Goal: Task Accomplishment & Management: Complete application form

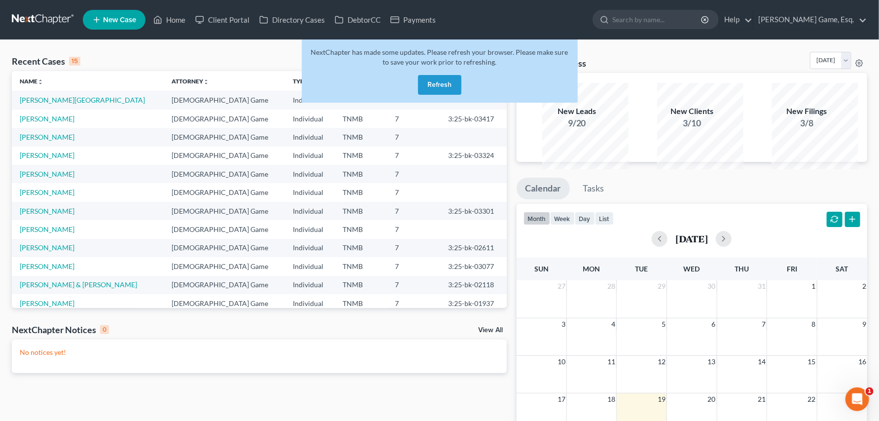
click at [436, 95] on button "Refresh" at bounding box center [439, 85] width 43 height 20
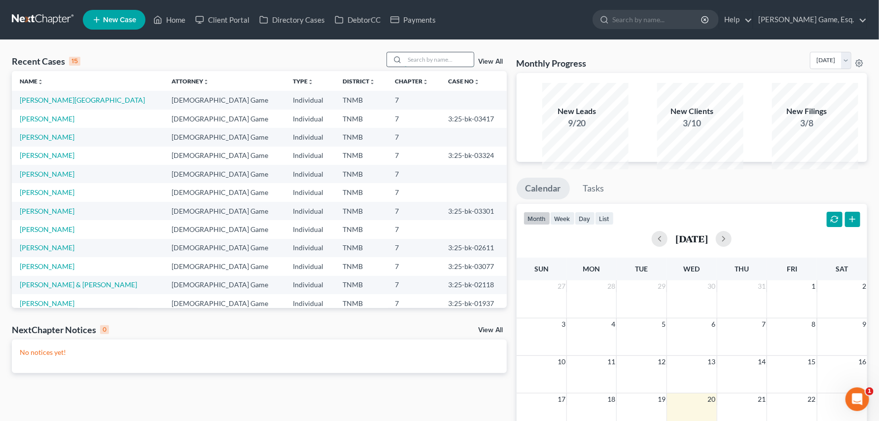
click at [408, 67] on input "search" at bounding box center [439, 59] width 69 height 14
type input "birdsong"
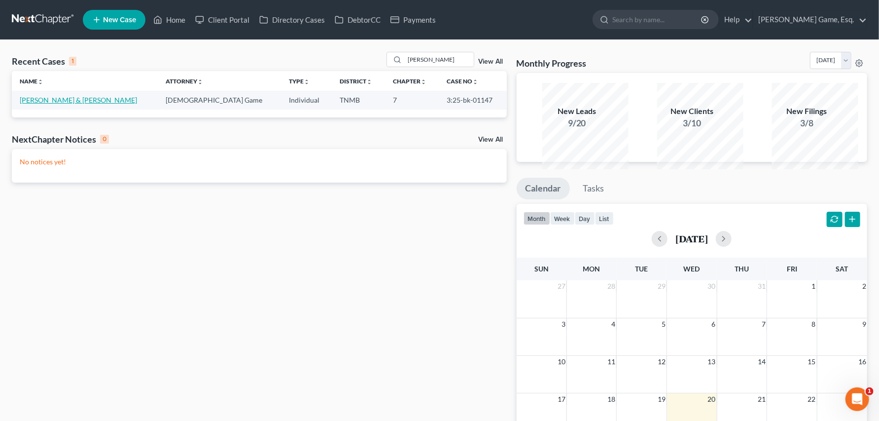
click at [111, 104] on link "[PERSON_NAME] & [PERSON_NAME]" at bounding box center [78, 100] width 117 height 8
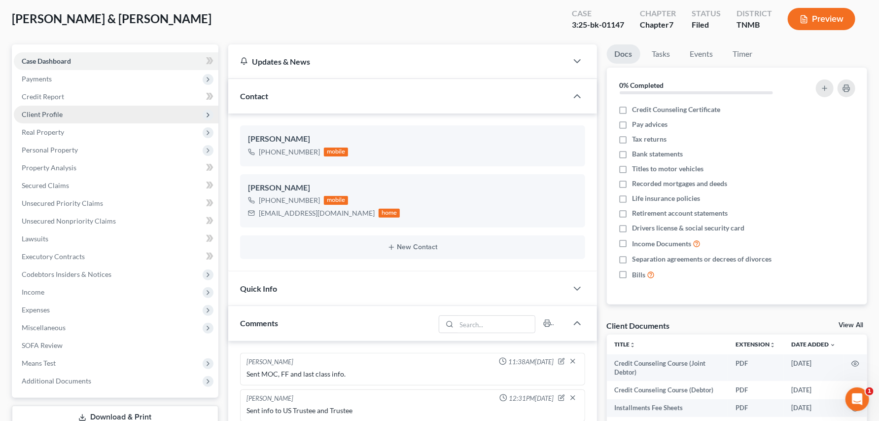
scroll to position [164, 0]
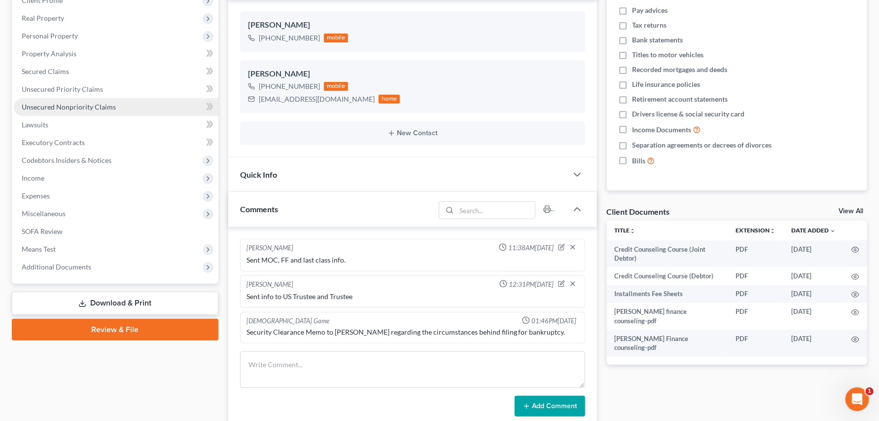
click at [116, 111] on span "Unsecured Nonpriority Claims" at bounding box center [69, 107] width 94 height 8
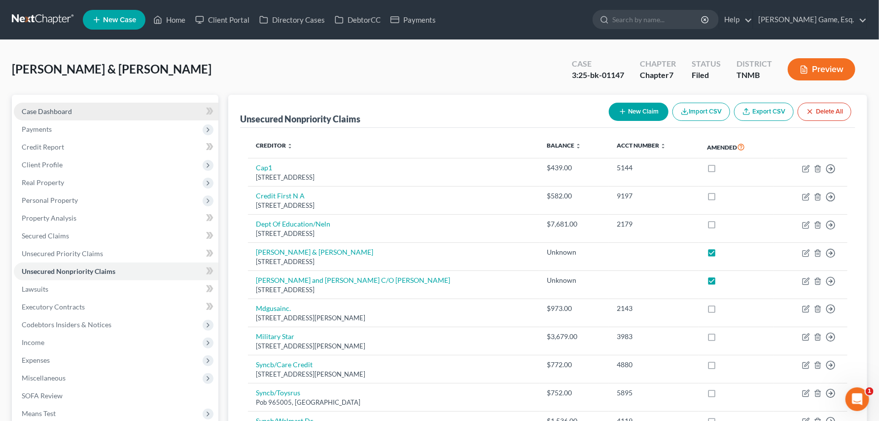
click at [72, 115] on span "Case Dashboard" at bounding box center [47, 111] width 50 height 8
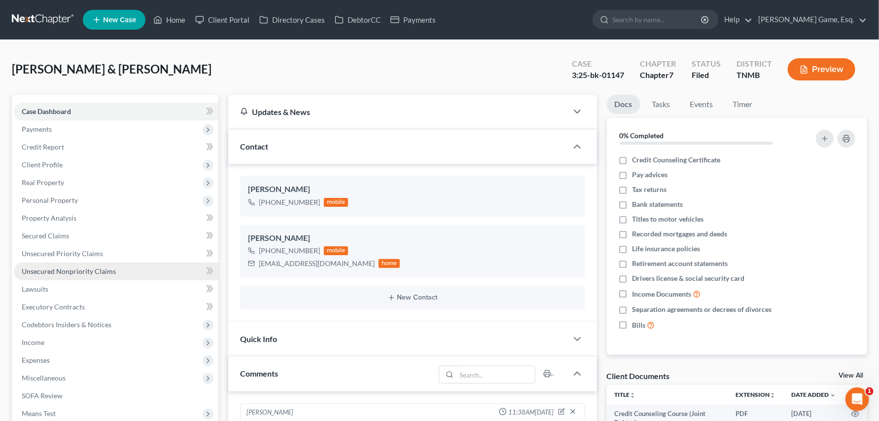
click at [50, 275] on span "Unsecured Nonpriority Claims" at bounding box center [69, 271] width 94 height 8
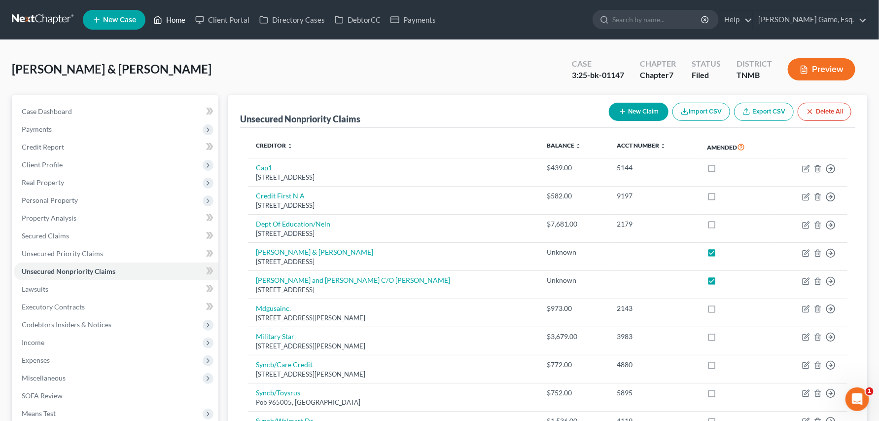
click at [190, 24] on link "Home" at bounding box center [169, 20] width 42 height 18
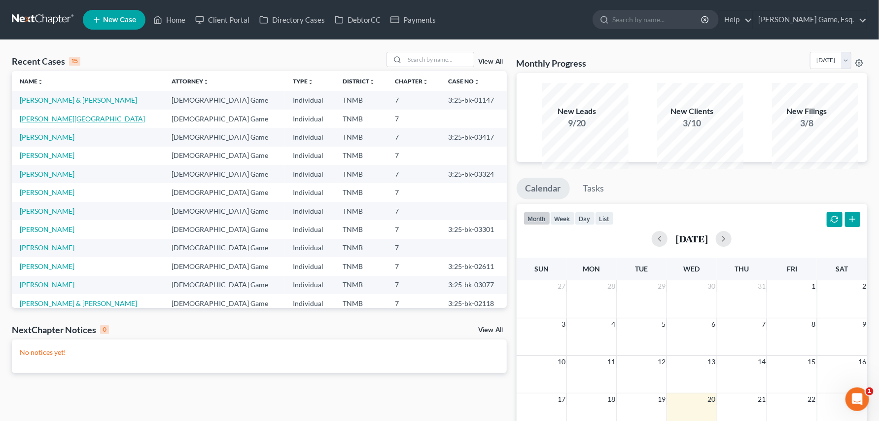
click at [63, 123] on link "[PERSON_NAME][GEOGRAPHIC_DATA]" at bounding box center [82, 118] width 125 height 8
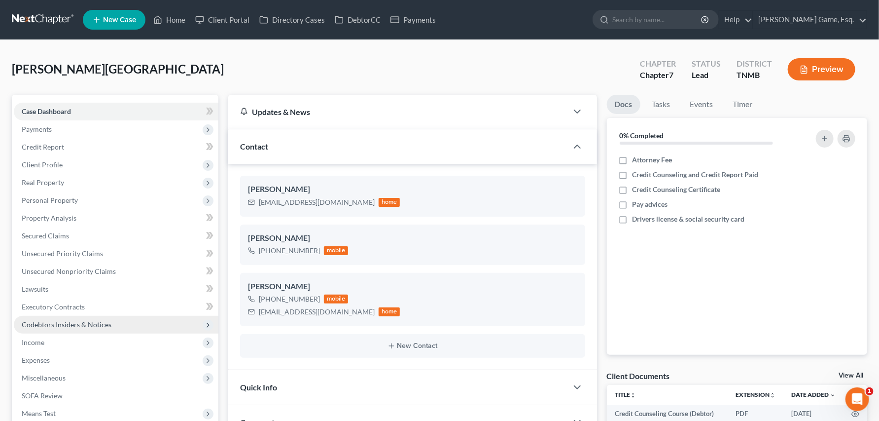
scroll to position [383, 0]
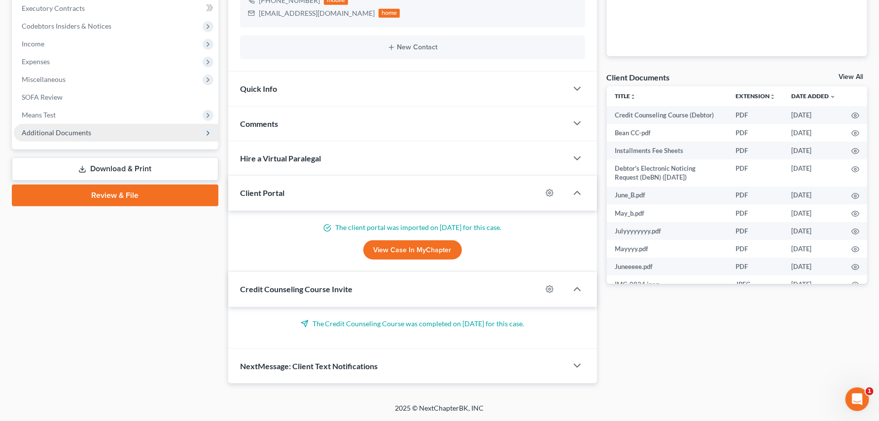
click at [79, 137] on span "Additional Documents" at bounding box center [57, 132] width 70 height 8
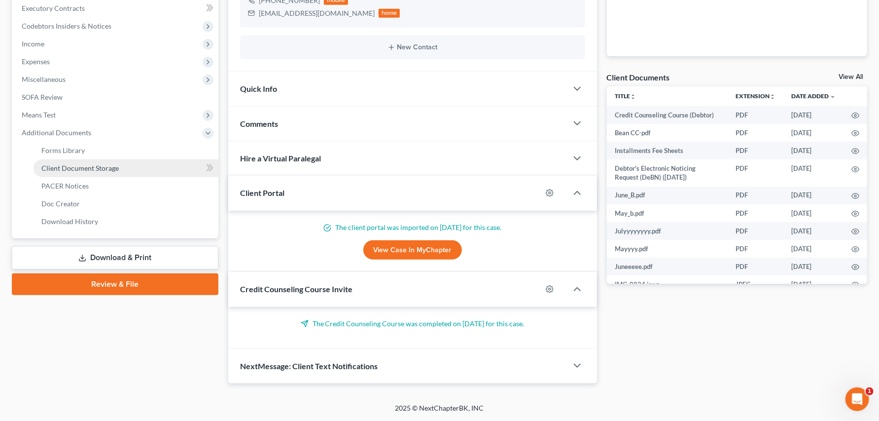
click at [73, 172] on span "Client Document Storage" at bounding box center [79, 168] width 77 height 8
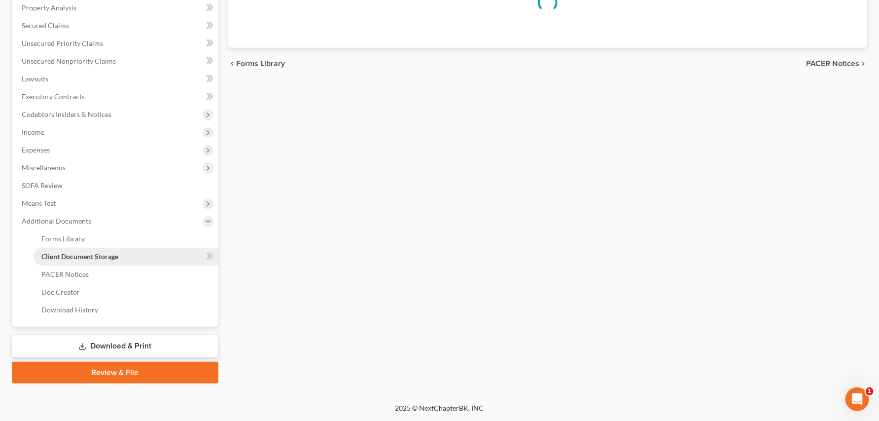
select select "8"
select select "0"
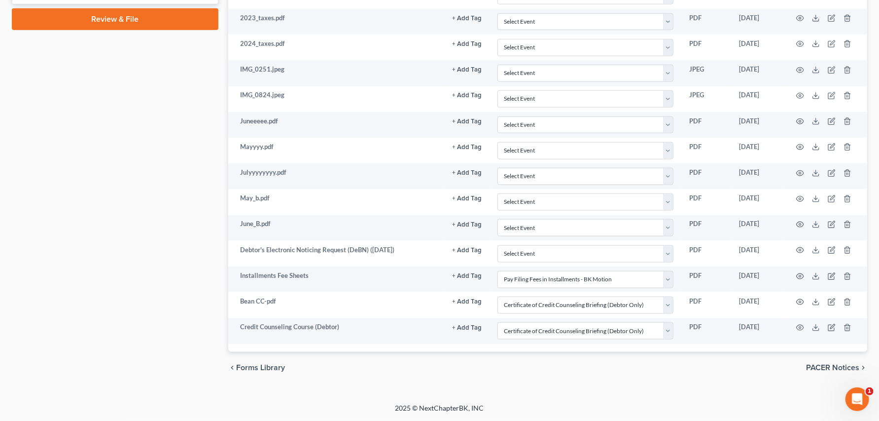
scroll to position [712, 0]
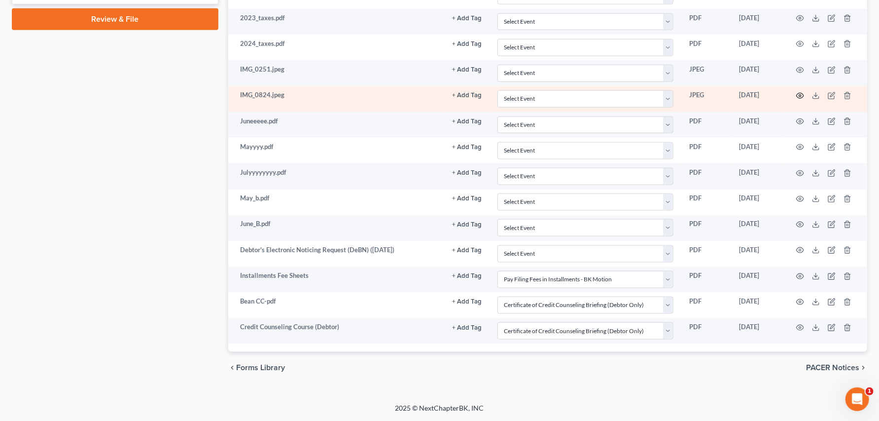
click at [796, 100] on icon "button" at bounding box center [800, 96] width 8 height 8
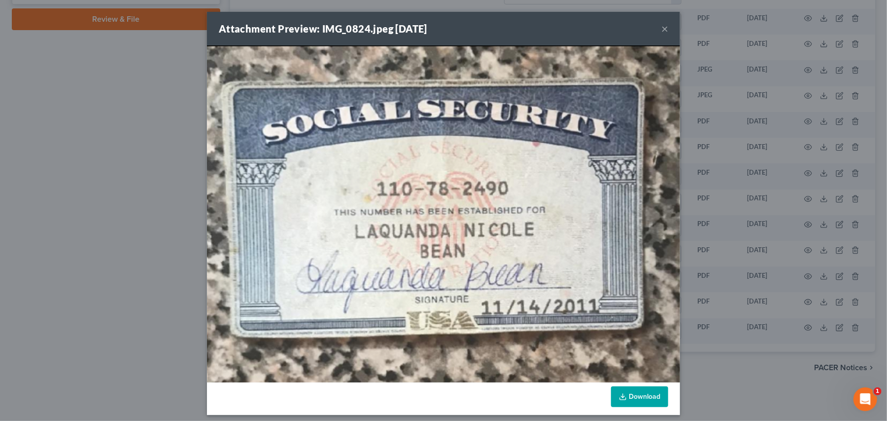
click at [669, 35] on button "×" at bounding box center [665, 29] width 7 height 12
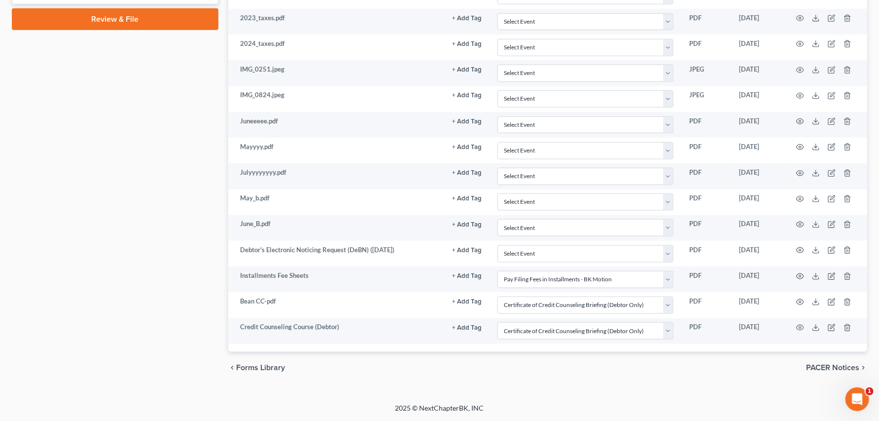
click at [132, 18] on link "Review & File" at bounding box center [115, 19] width 207 height 22
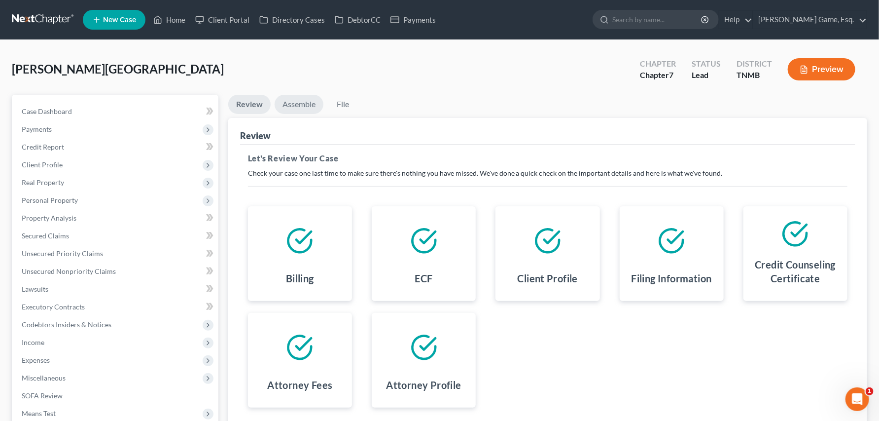
click at [315, 114] on link "Assemble" at bounding box center [299, 104] width 49 height 19
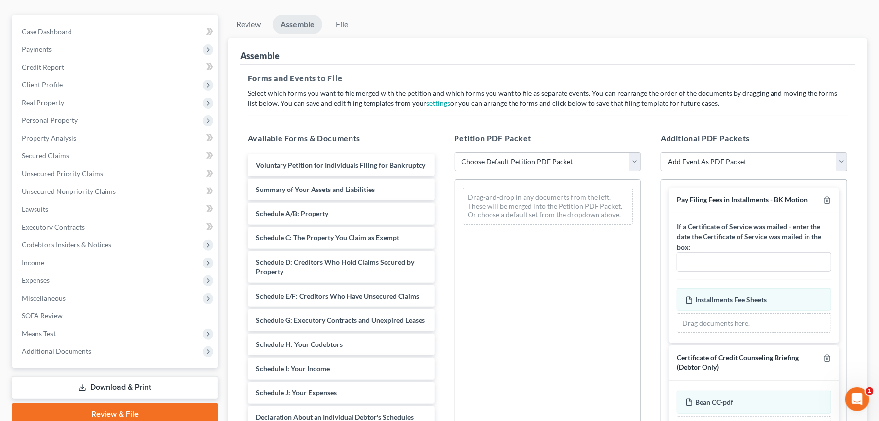
scroll to position [164, 0]
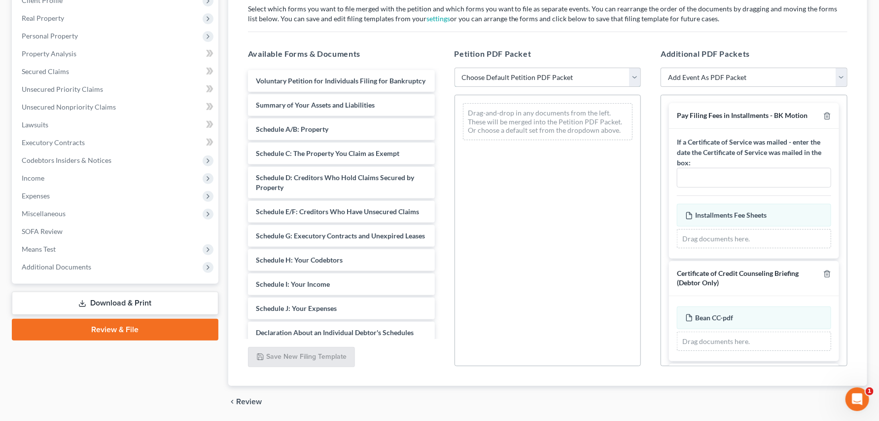
click at [632, 87] on select "Choose Default Petition PDF Packet Emergency Filing (Voluntary Petition and Cre…" at bounding box center [548, 78] width 187 height 20
select select "1"
click at [456, 87] on select "Choose Default Petition PDF Packet Emergency Filing (Voluntary Petition and Cre…" at bounding box center [548, 78] width 187 height 20
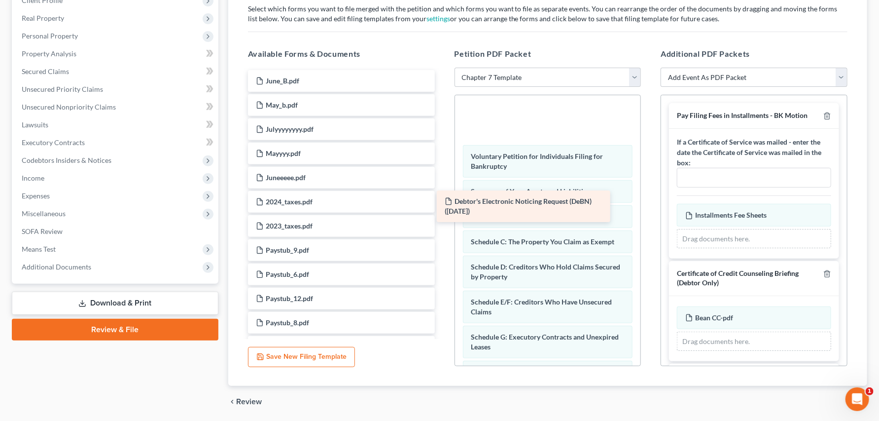
drag, startPoint x: 356, startPoint y: 155, endPoint x: 539, endPoint y: 208, distance: 190.4
click at [443, 208] on div "Debtor's Electronic Noticing Request (DeBN) (08/19/2025) Debtor's Electronic No…" at bounding box center [341, 262] width 203 height 384
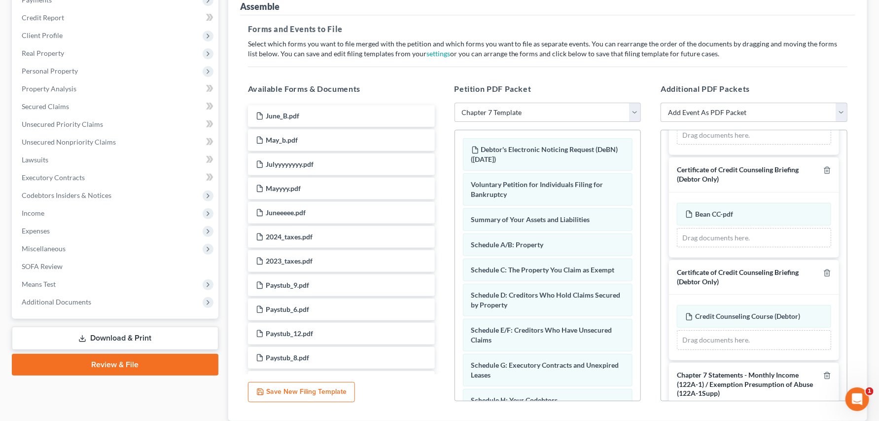
scroll to position [0, 0]
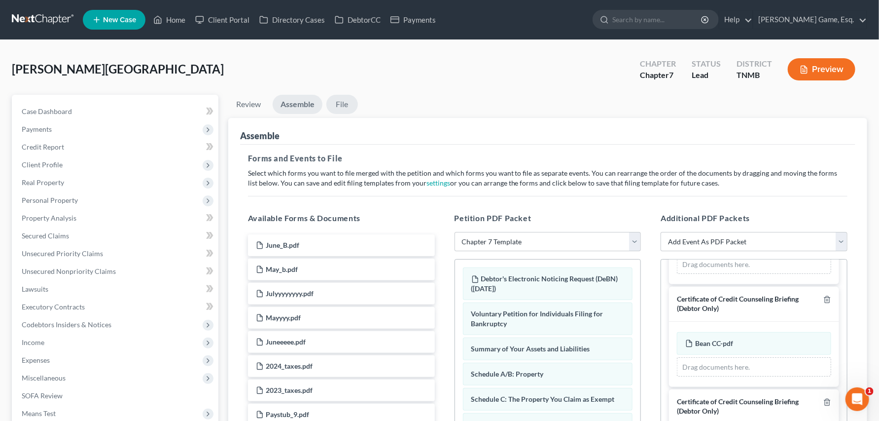
click at [358, 114] on link "File" at bounding box center [342, 104] width 32 height 19
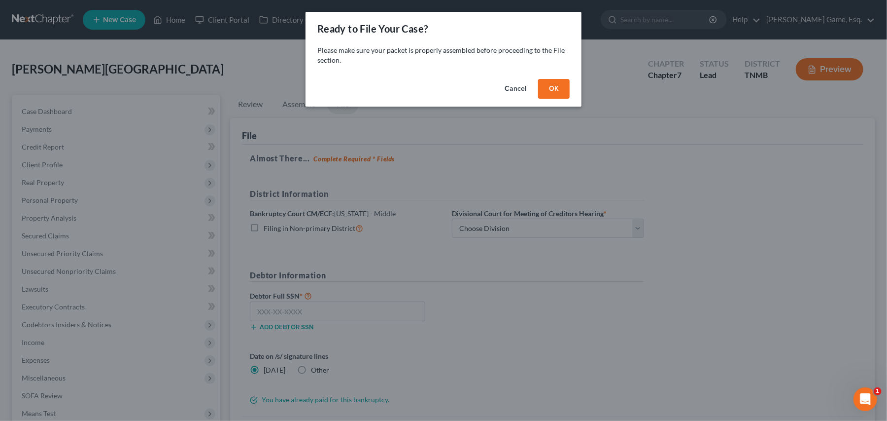
click at [570, 99] on button "OK" at bounding box center [554, 89] width 32 height 20
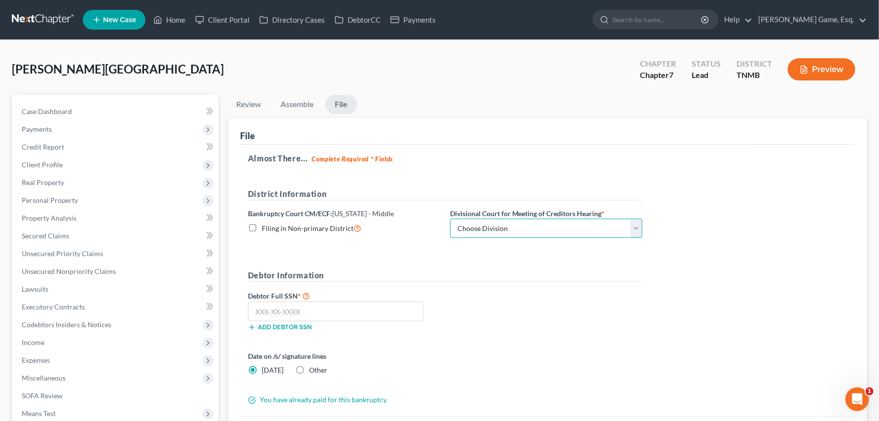
click at [642, 238] on select "Choose Division Columbia Cookeville Nashville" at bounding box center [546, 228] width 192 height 20
select select "2"
click at [505, 238] on select "Choose Division Columbia Cookeville Nashville" at bounding box center [546, 228] width 192 height 20
click at [306, 321] on input "text" at bounding box center [336, 311] width 176 height 20
type input "110-78-2490"
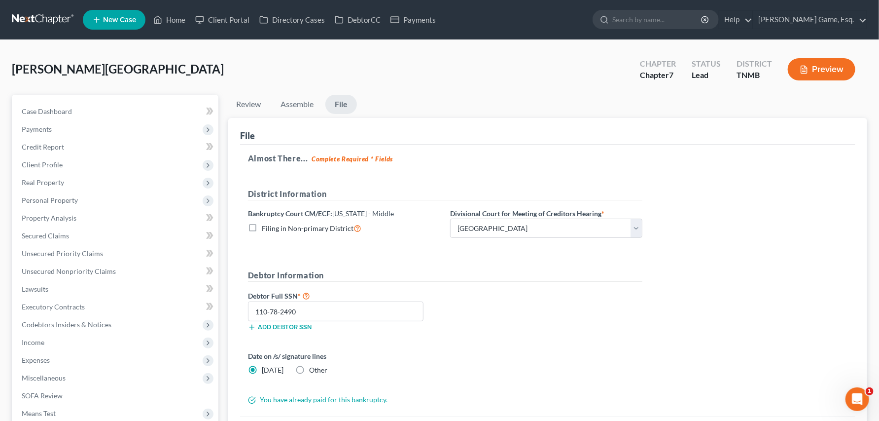
click at [539, 282] on h5 "Debtor Information" at bounding box center [445, 275] width 394 height 12
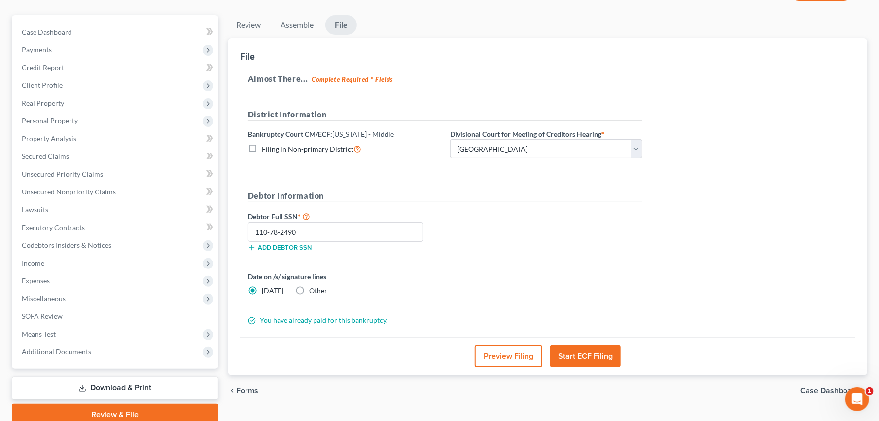
scroll to position [164, 0]
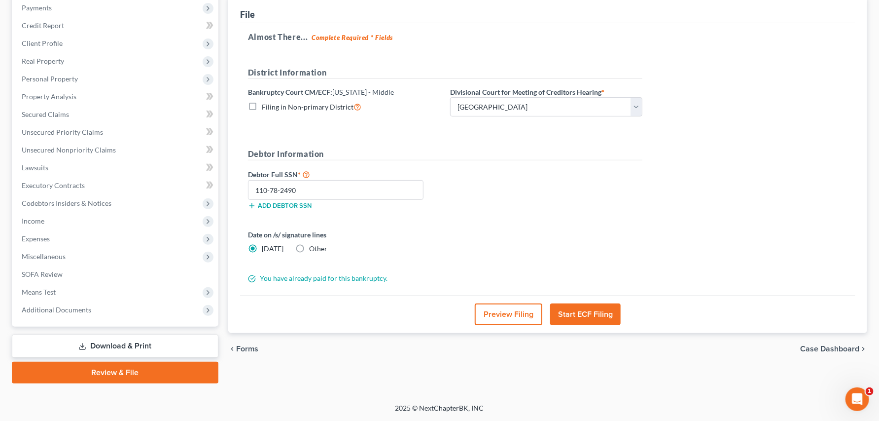
click at [601, 325] on button "Start ECF Filing" at bounding box center [585, 314] width 71 height 22
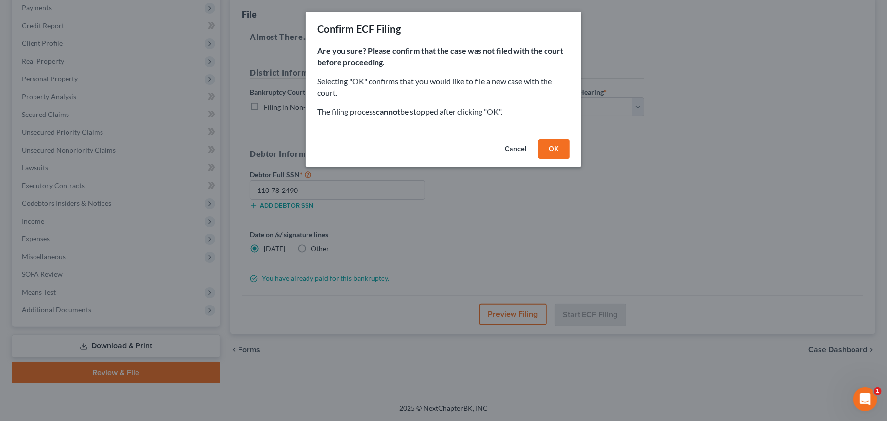
click at [570, 159] on button "OK" at bounding box center [554, 149] width 32 height 20
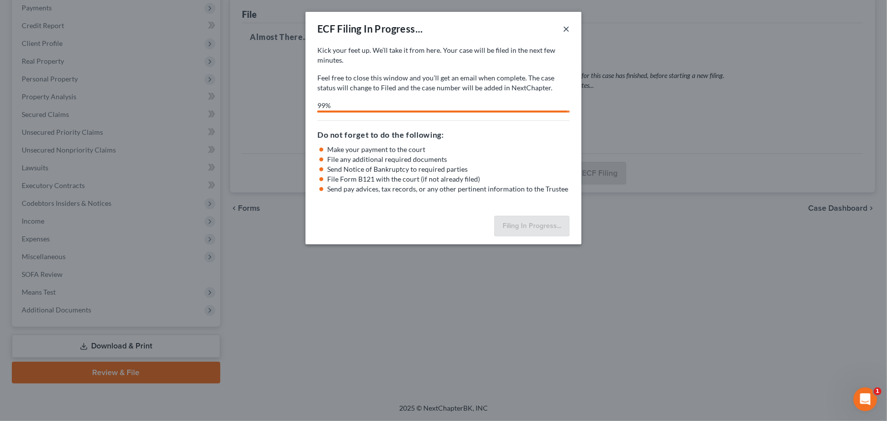
click at [570, 35] on button "×" at bounding box center [566, 29] width 7 height 12
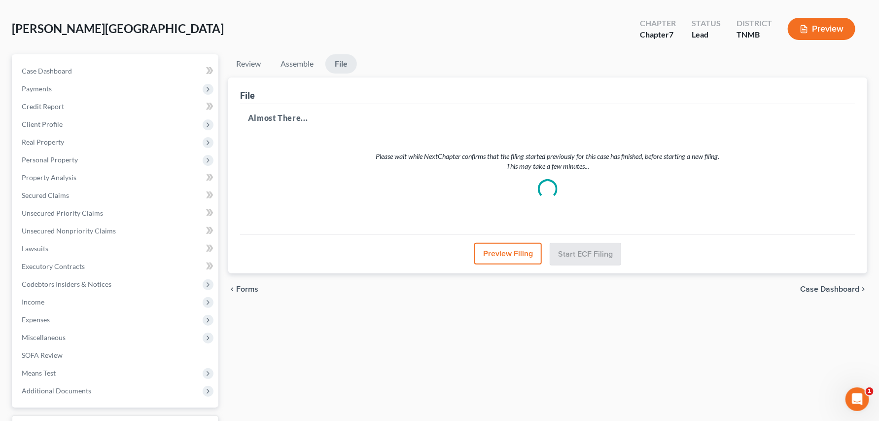
scroll to position [0, 0]
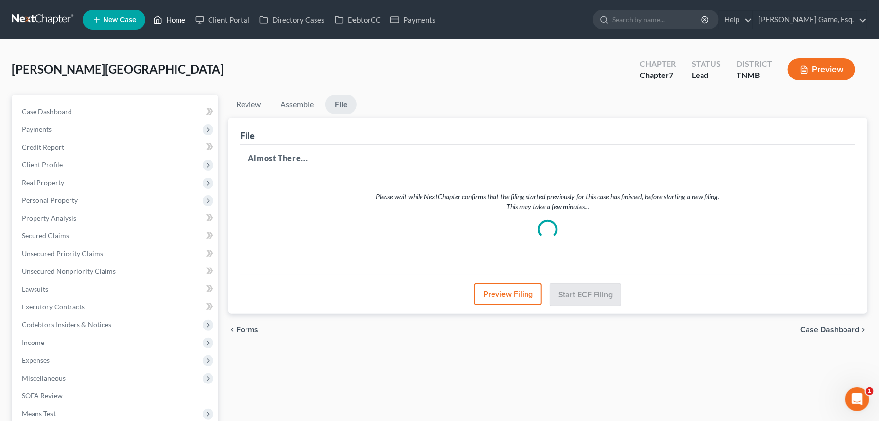
click at [190, 29] on link "Home" at bounding box center [169, 20] width 42 height 18
